Goal: Task Accomplishment & Management: Manage account settings

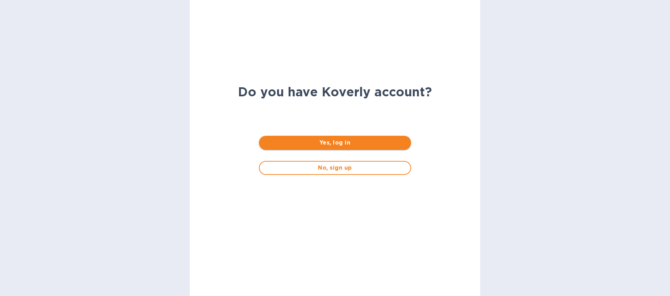
click at [322, 145] on span "Yes, log in" at bounding box center [334, 142] width 141 height 8
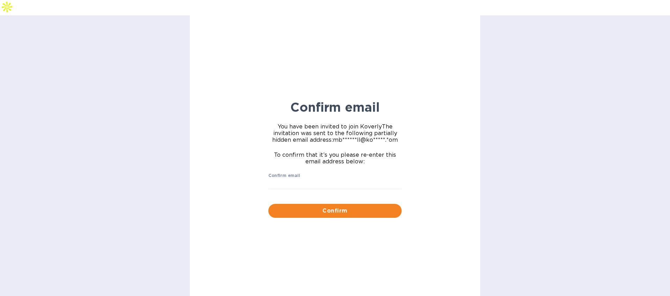
click at [316, 173] on div "Confirm email ​" at bounding box center [334, 185] width 133 height 25
click at [315, 179] on input "Confirm email" at bounding box center [334, 184] width 133 height 10
type input "mbrakebill@koverly.com"
click at [346, 204] on button "Confirm" at bounding box center [334, 211] width 133 height 14
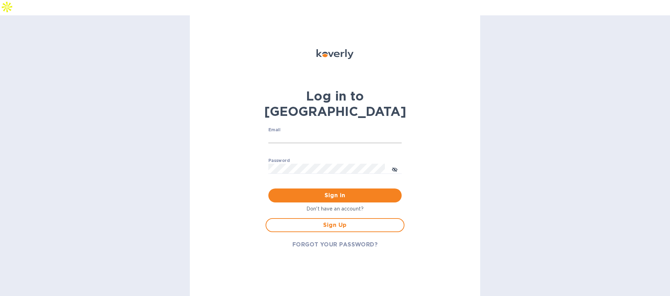
click at [302, 133] on input "Email" at bounding box center [334, 138] width 133 height 10
type input "mbrakebill@koverly.com"
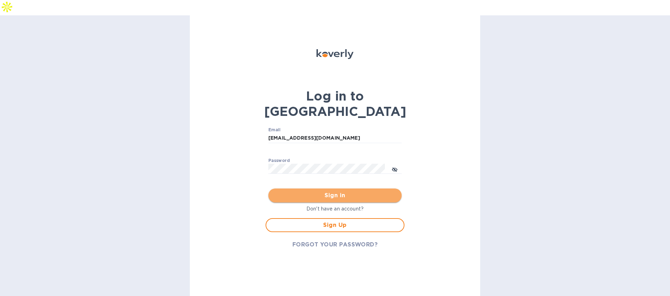
click at [332, 191] on span "Sign in" at bounding box center [335, 195] width 122 height 8
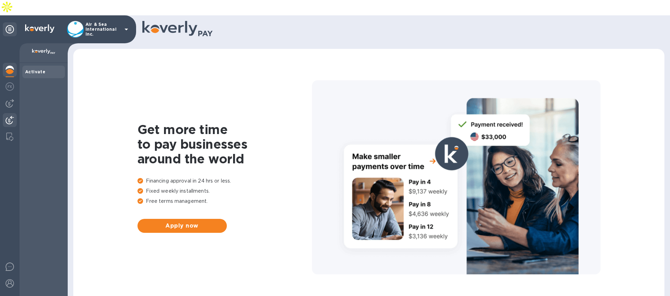
click at [11, 116] on img at bounding box center [10, 120] width 8 height 8
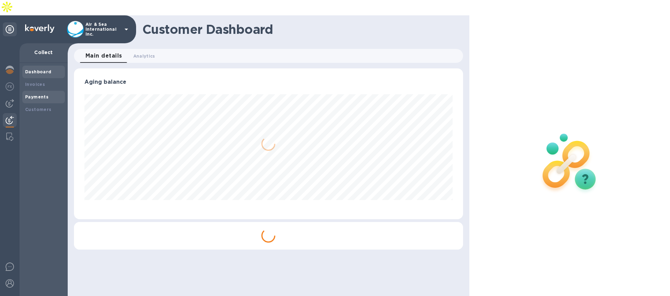
scroll to position [151, 389]
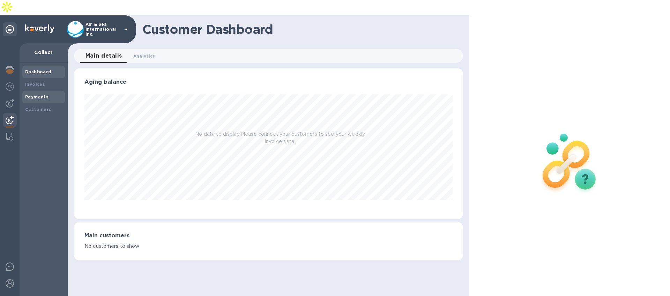
click at [47, 93] on div "Payments" at bounding box center [43, 96] width 37 height 7
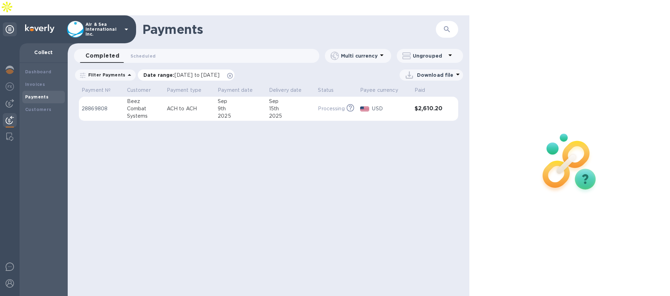
click at [233, 73] on icon at bounding box center [230, 76] width 6 height 6
click at [118, 22] on p "Air & Sea International Inc." at bounding box center [102, 29] width 35 height 15
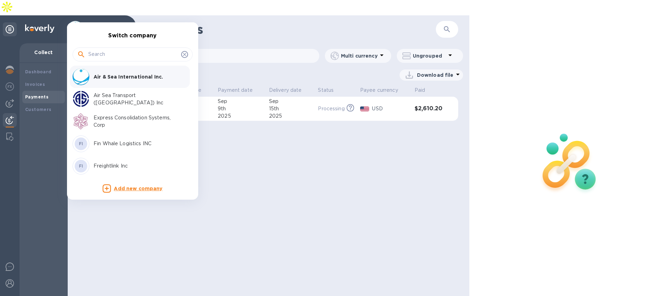
click at [116, 116] on p "Express Consolidation Systems, Corp" at bounding box center [137, 121] width 88 height 15
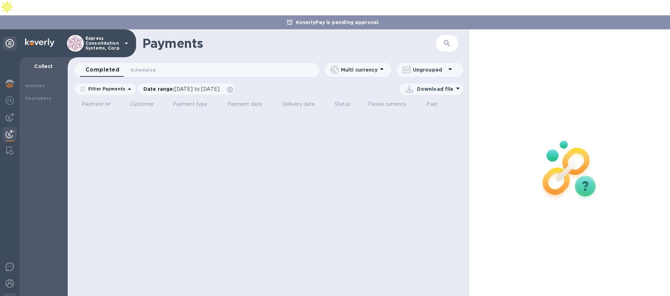
click at [10, 295] on img at bounding box center [10, 300] width 8 height 8
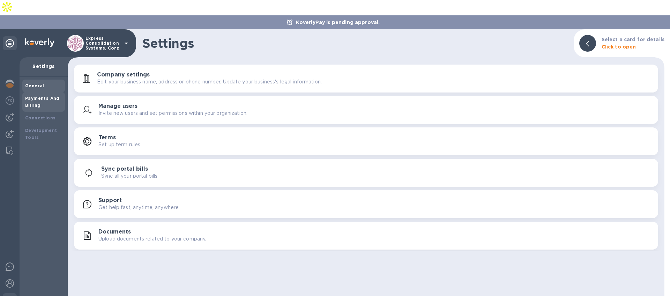
click at [45, 95] on div "Payments And Billing" at bounding box center [43, 102] width 37 height 14
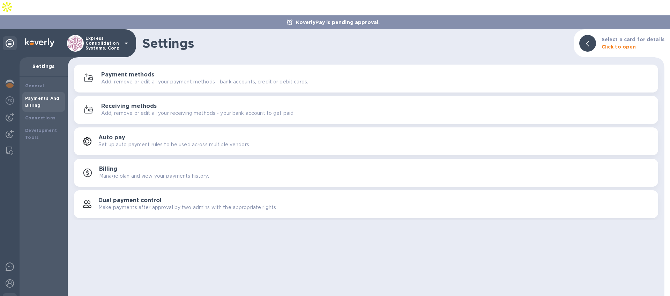
click at [148, 110] on p "Add, remove or edit all your receiving methods - your bank account to get paid." at bounding box center [197, 113] width 193 height 7
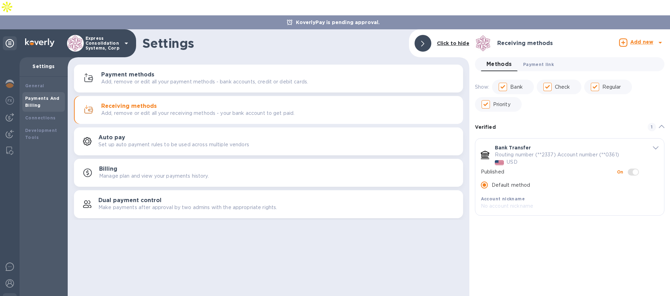
click at [543, 61] on span "Payment link 0" at bounding box center [538, 64] width 31 height 7
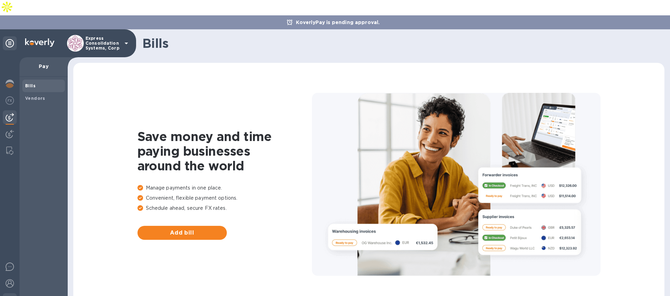
click at [10, 295] on img at bounding box center [10, 300] width 8 height 8
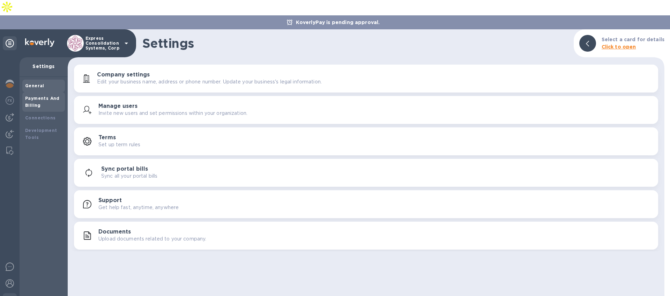
click at [54, 96] on b "Payments And Billing" at bounding box center [42, 102] width 35 height 12
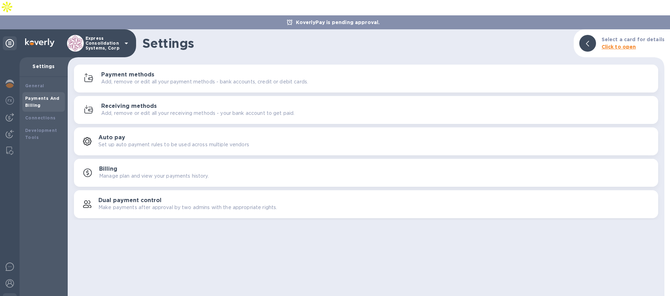
click at [112, 110] on p "Add, remove or edit all your receiving methods - your bank account to get paid." at bounding box center [197, 113] width 193 height 7
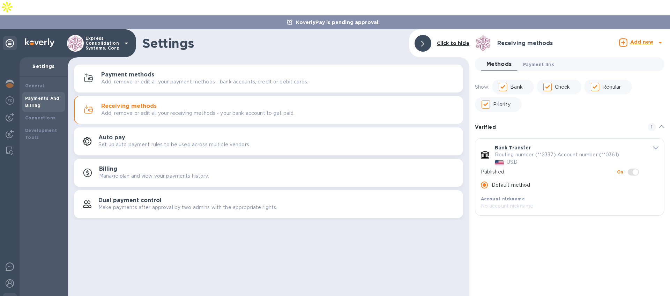
click at [532, 57] on button "Payment link 0" at bounding box center [538, 64] width 42 height 14
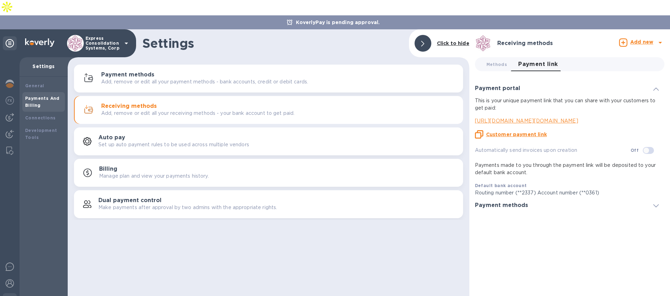
click at [524, 132] on u "Customer payment link" at bounding box center [516, 135] width 61 height 6
